Goal: Book appointment/travel/reservation

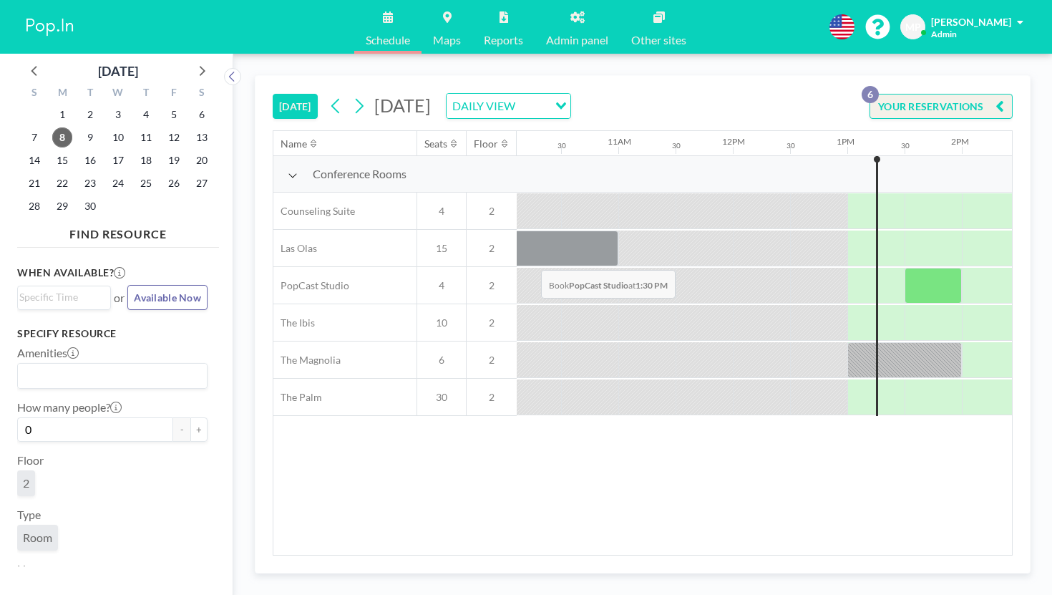
scroll to position [0, 1163]
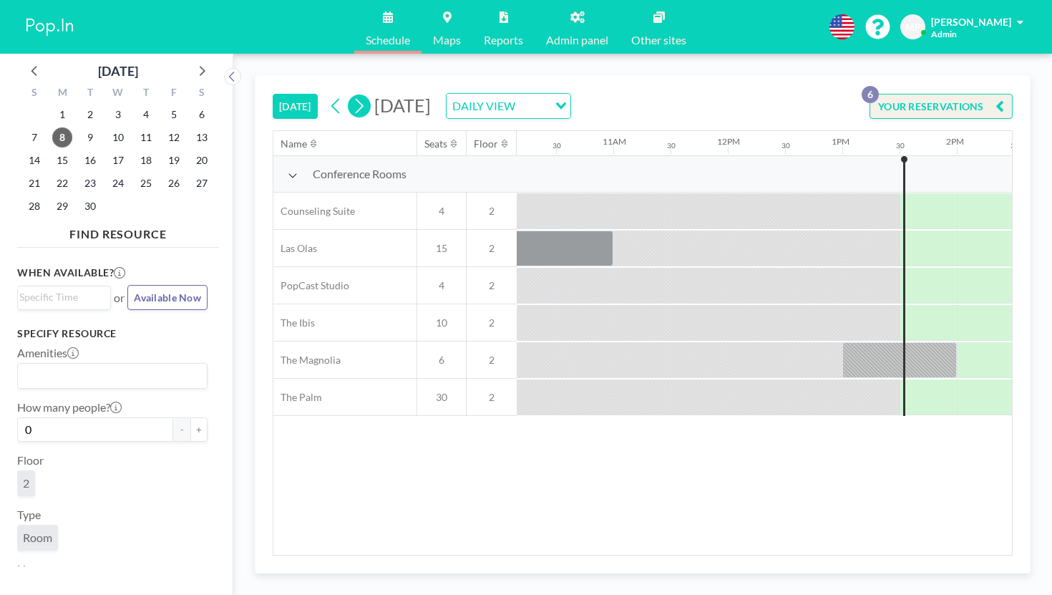
click at [352, 95] on icon at bounding box center [359, 105] width 14 height 21
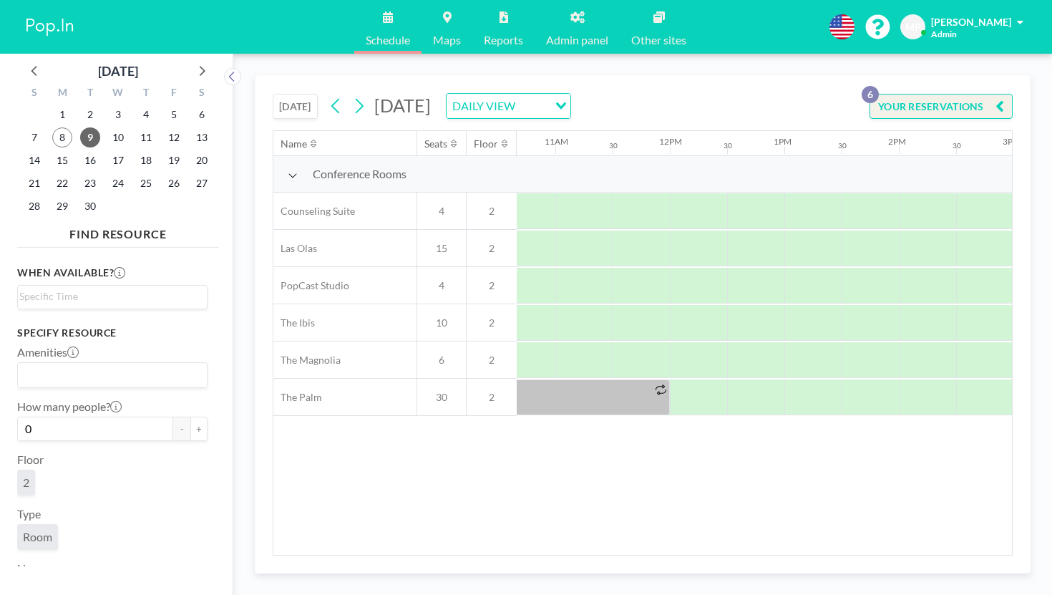
scroll to position [0, 1286]
click at [329, 95] on icon at bounding box center [336, 105] width 14 height 21
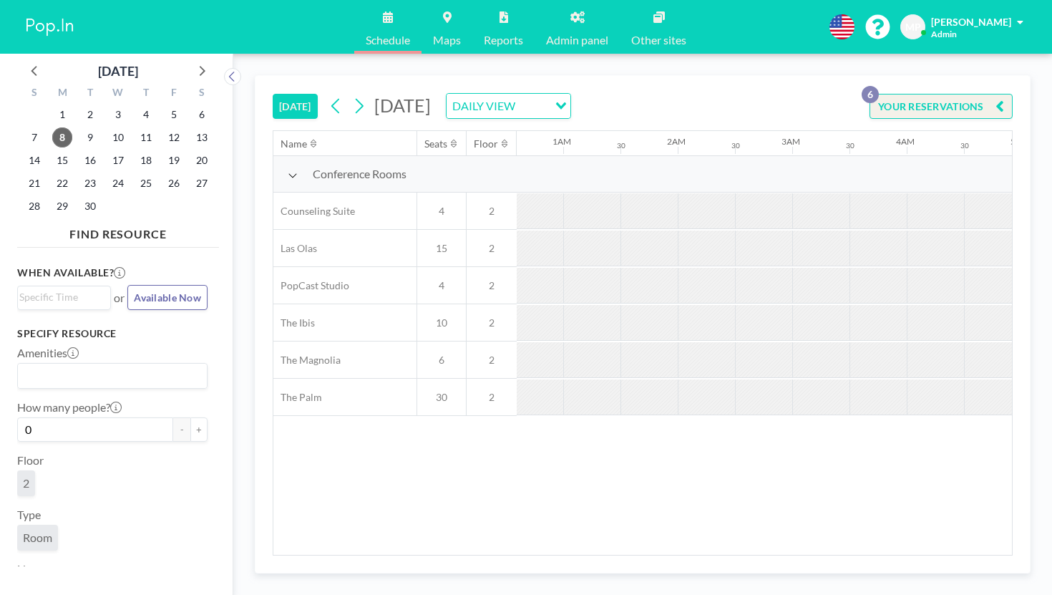
scroll to position [0, 1209]
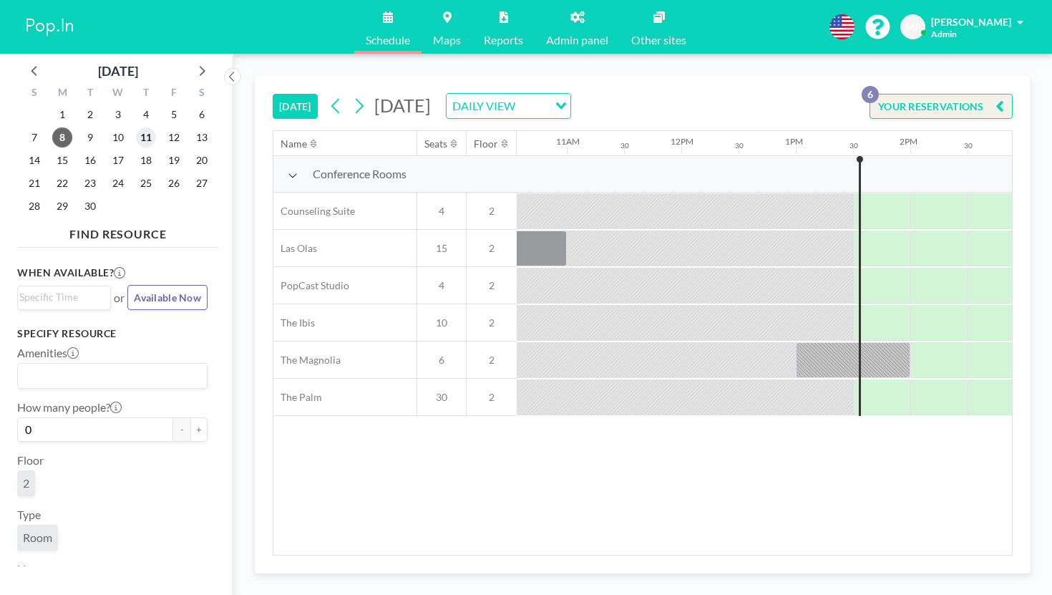
click at [136, 127] on span "11" at bounding box center [146, 137] width 20 height 20
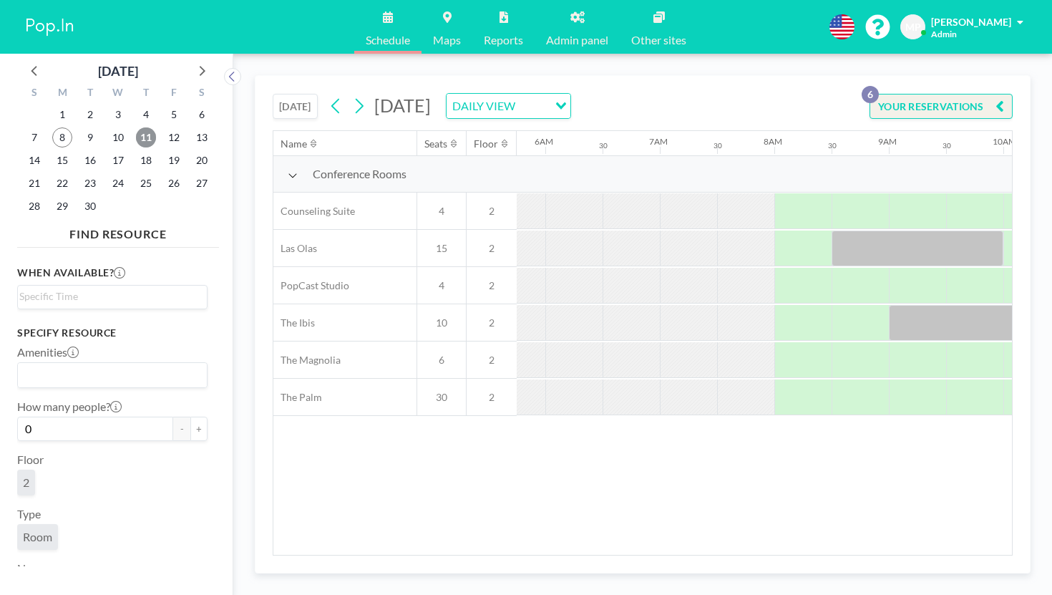
scroll to position [0, 698]
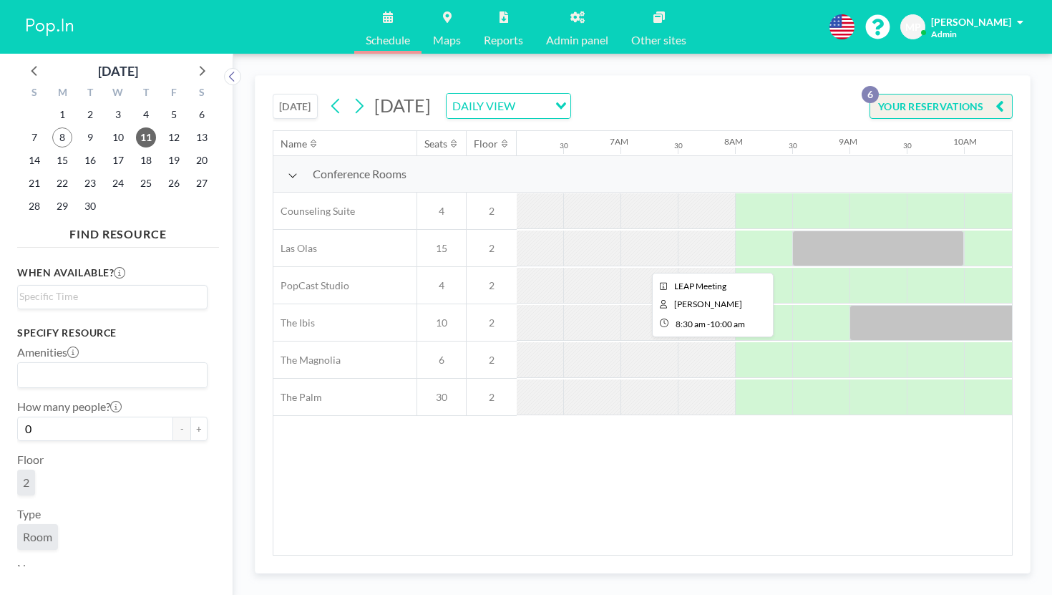
click at [792, 230] on div at bounding box center [878, 248] width 172 height 36
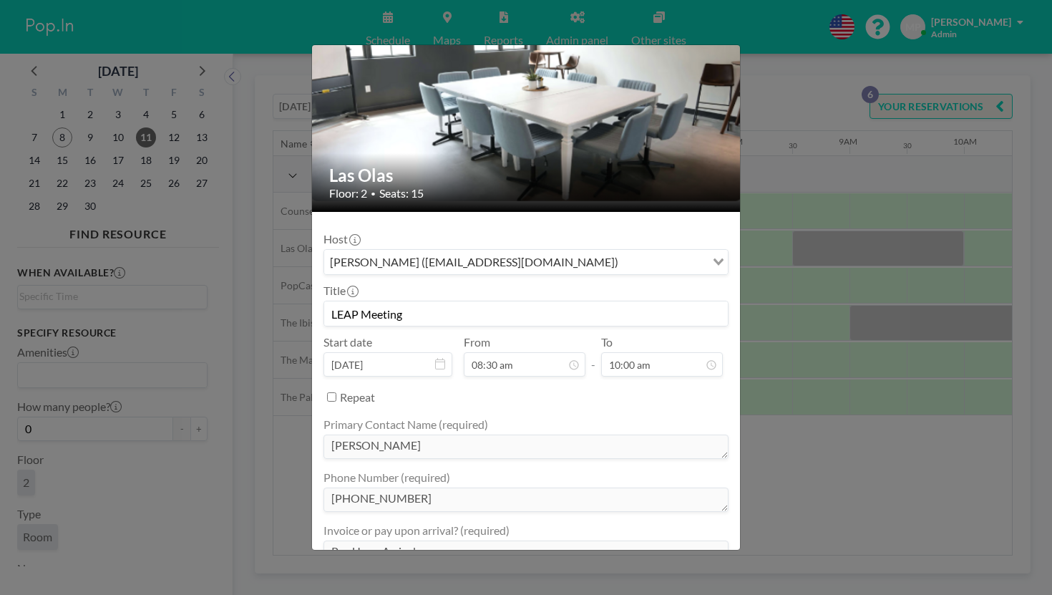
scroll to position [0, 0]
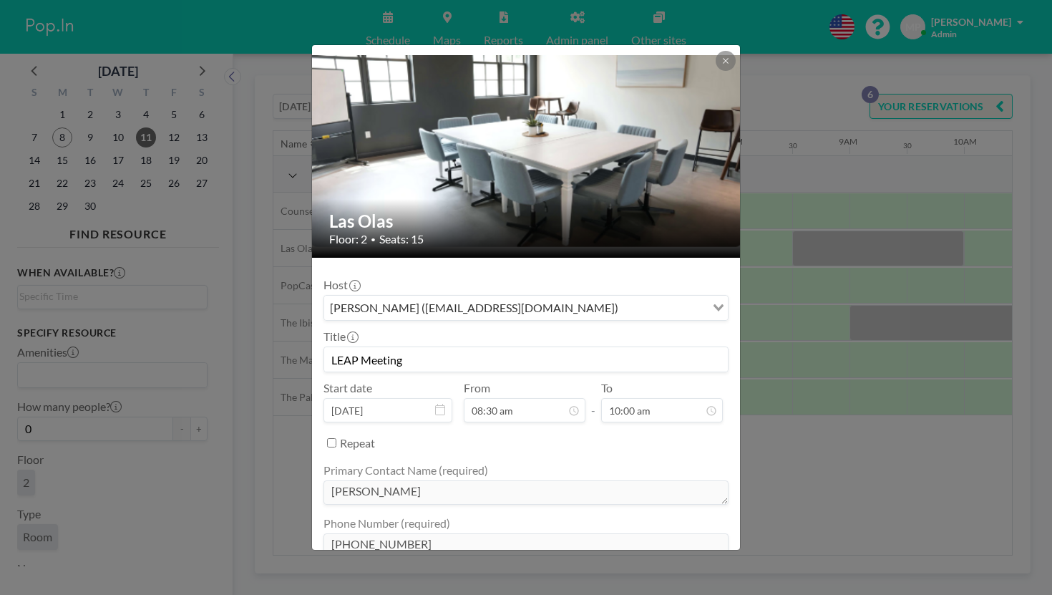
click at [783, 430] on div "Las Olas Floor: 2 • Seats: 15 Host [PERSON_NAME] ([EMAIL_ADDRESS][DOMAIN_NAME])…" at bounding box center [526, 297] width 1052 height 595
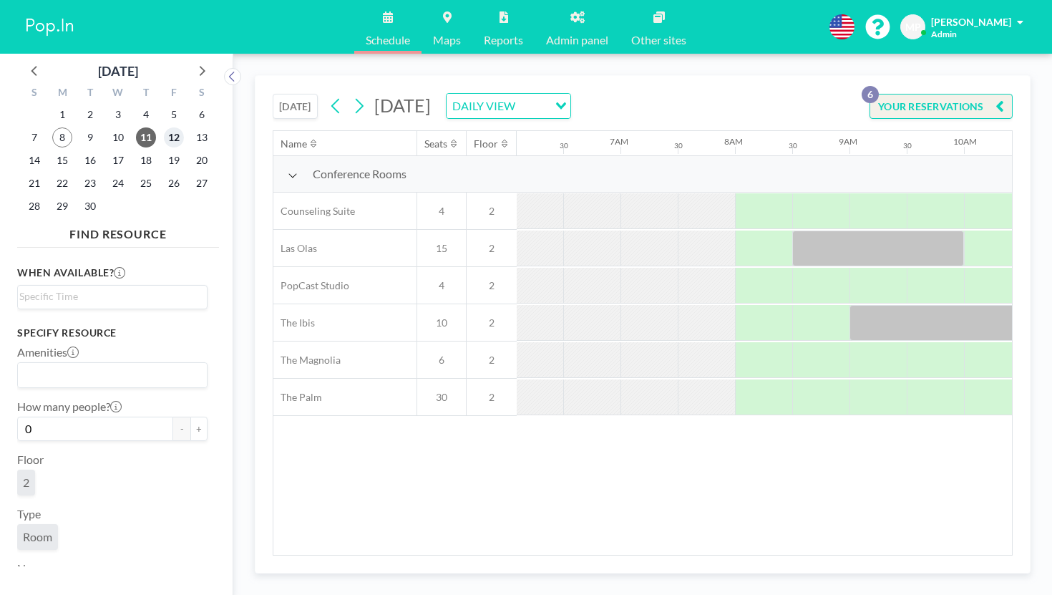
click at [164, 127] on span "12" at bounding box center [174, 137] width 20 height 20
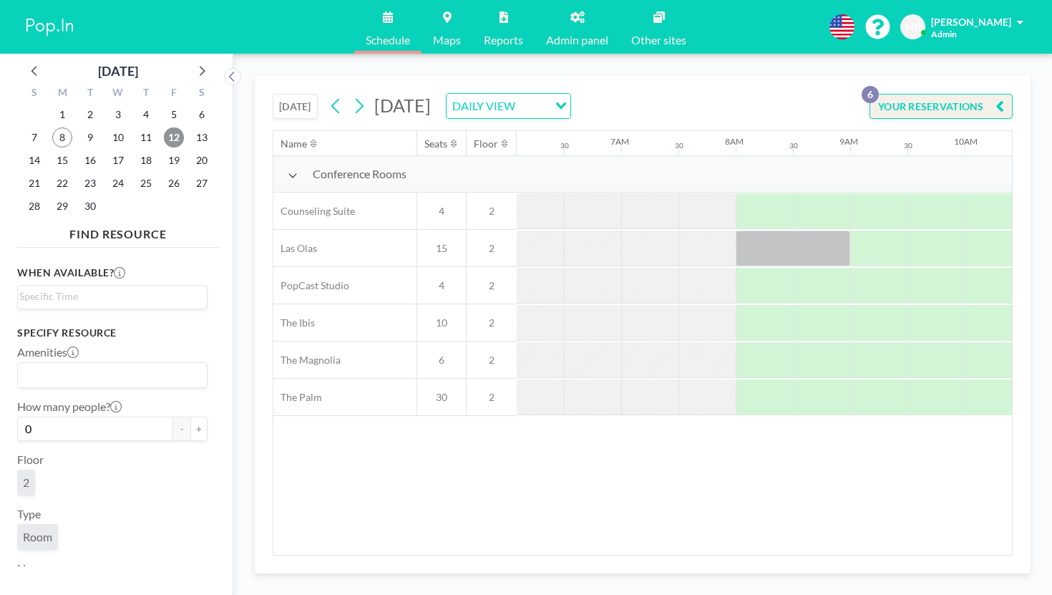
scroll to position [0, 698]
click at [329, 95] on icon at bounding box center [336, 105] width 14 height 21
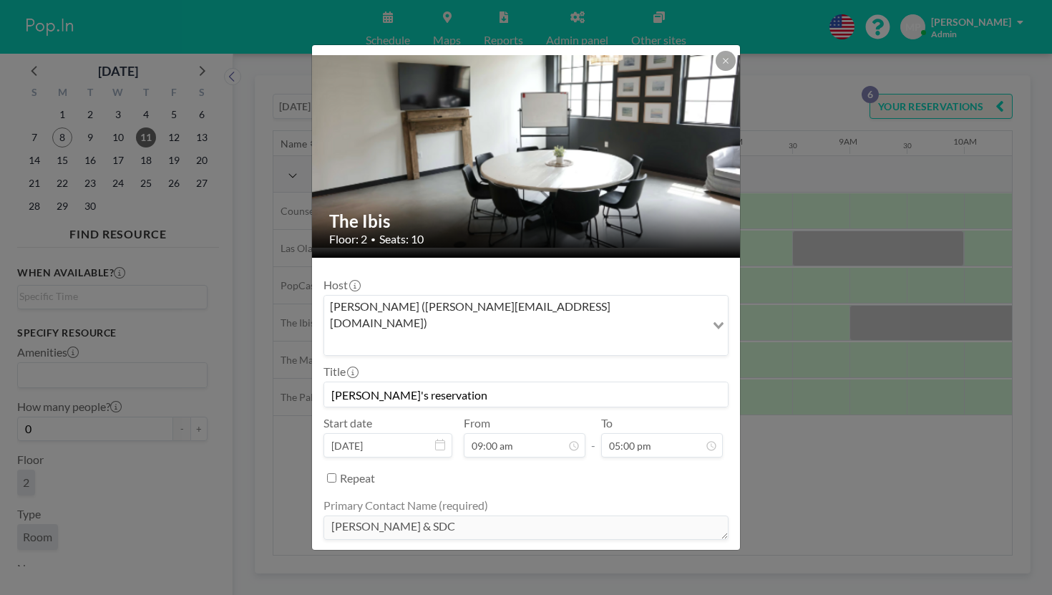
click at [812, 374] on div "The Ibis Floor: 2 • Seats: 10 Host [PERSON_NAME] ([PERSON_NAME][EMAIL_ADDRESS][…" at bounding box center [526, 297] width 1052 height 595
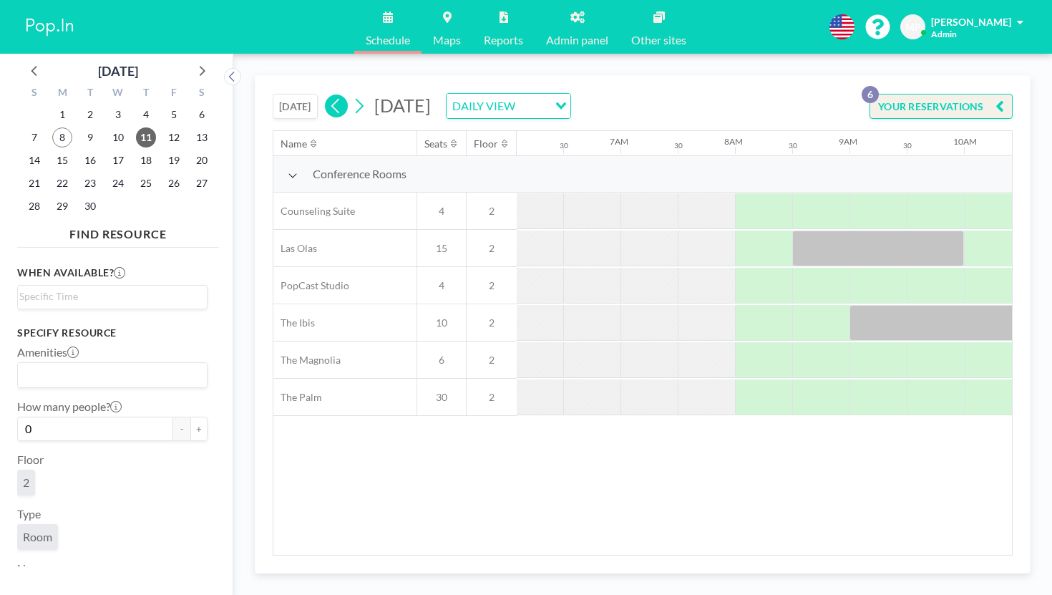
click at [329, 95] on icon at bounding box center [336, 105] width 14 height 21
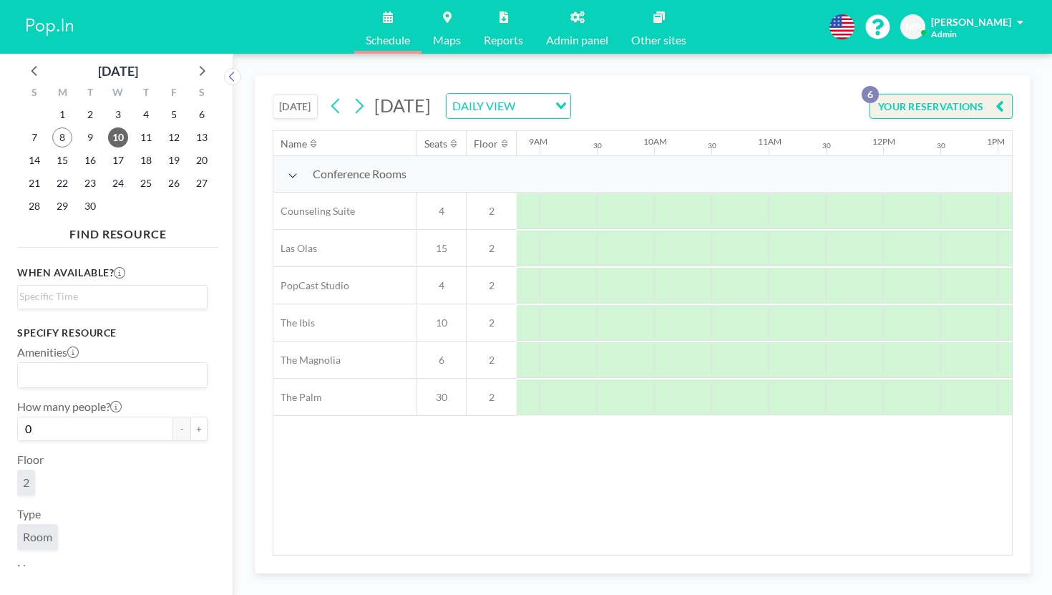
scroll to position [0, 1012]
click at [329, 95] on icon at bounding box center [336, 105] width 14 height 21
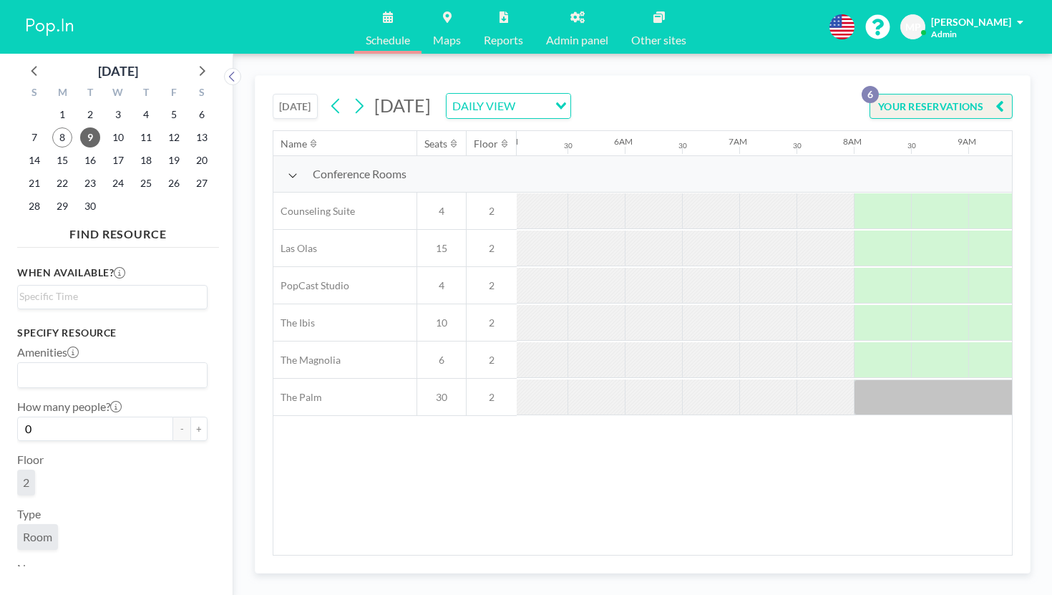
scroll to position [0, 698]
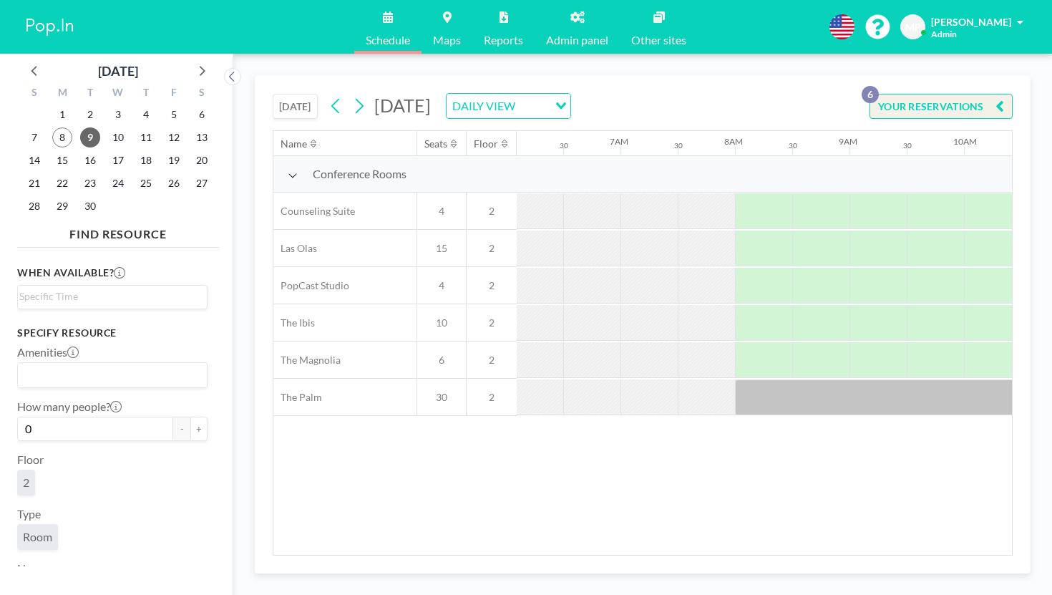
click at [273, 94] on button "[DATE]" at bounding box center [295, 106] width 45 height 25
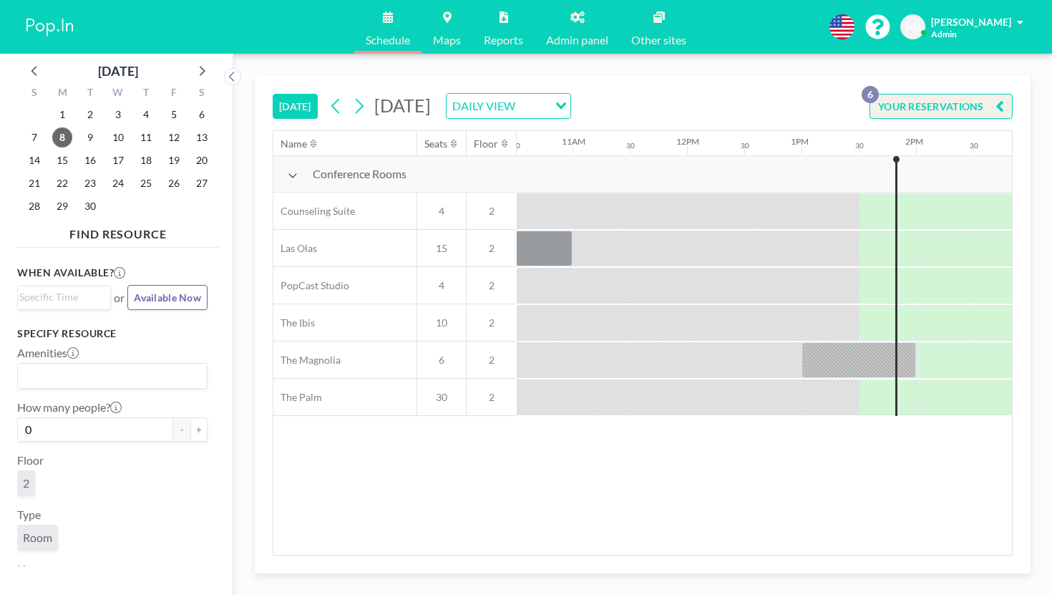
scroll to position [0, 1209]
